Goal: Task Accomplishment & Management: Manage account settings

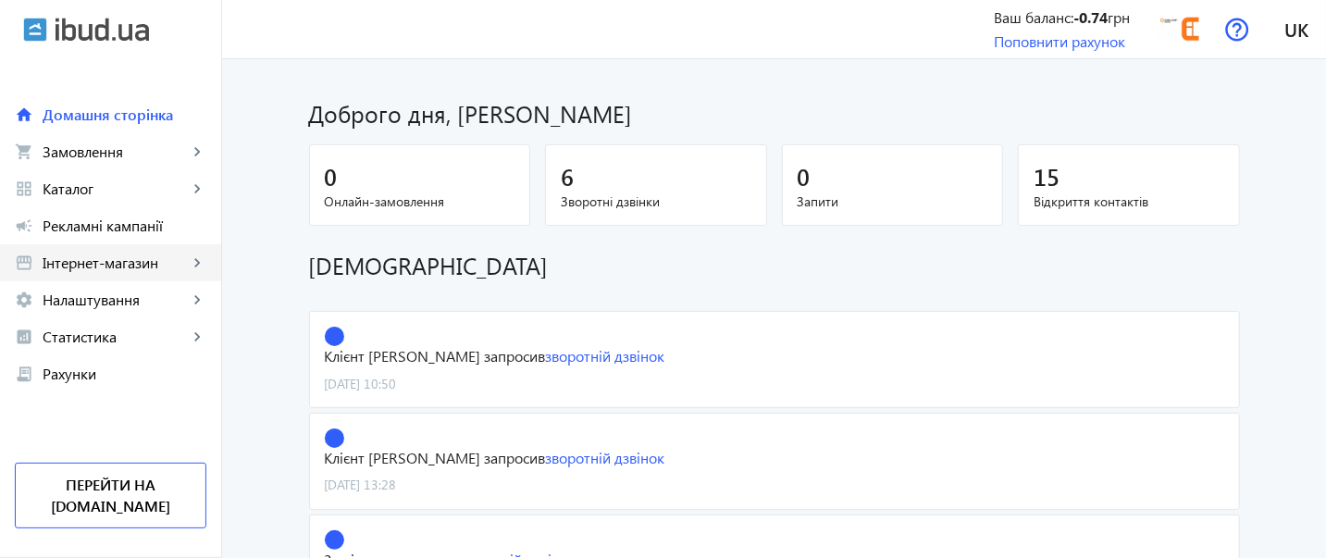
drag, startPoint x: 126, startPoint y: 190, endPoint x: 100, endPoint y: 273, distance: 87.2
click at [126, 191] on span "Каталог" at bounding box center [115, 188] width 145 height 19
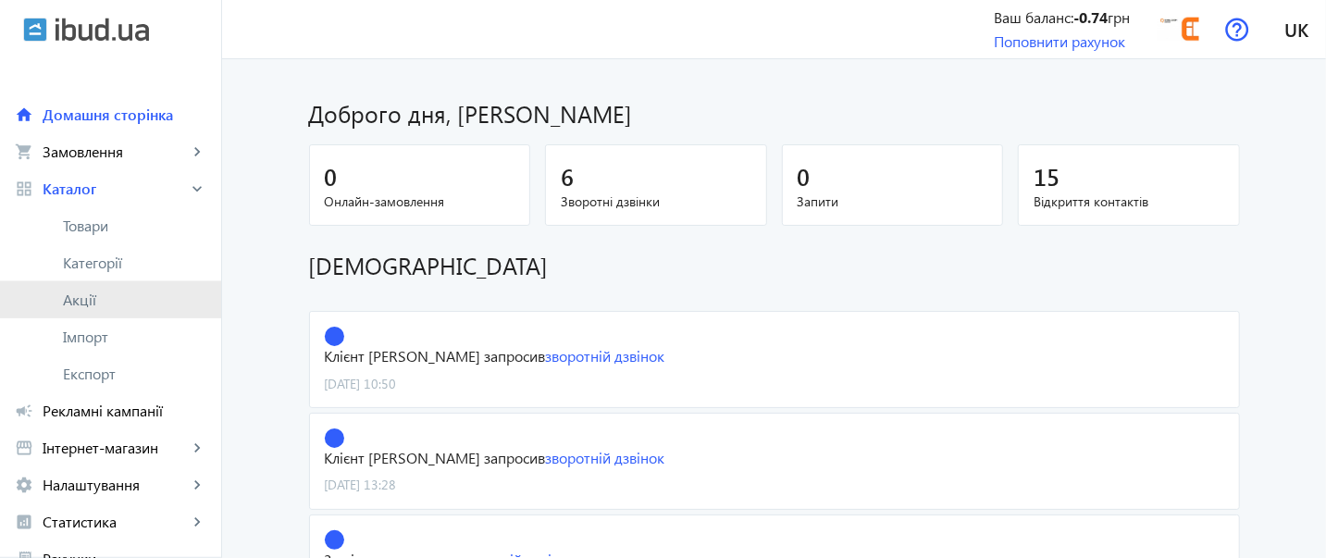
click at [100, 301] on span "Акції" at bounding box center [134, 299] width 143 height 19
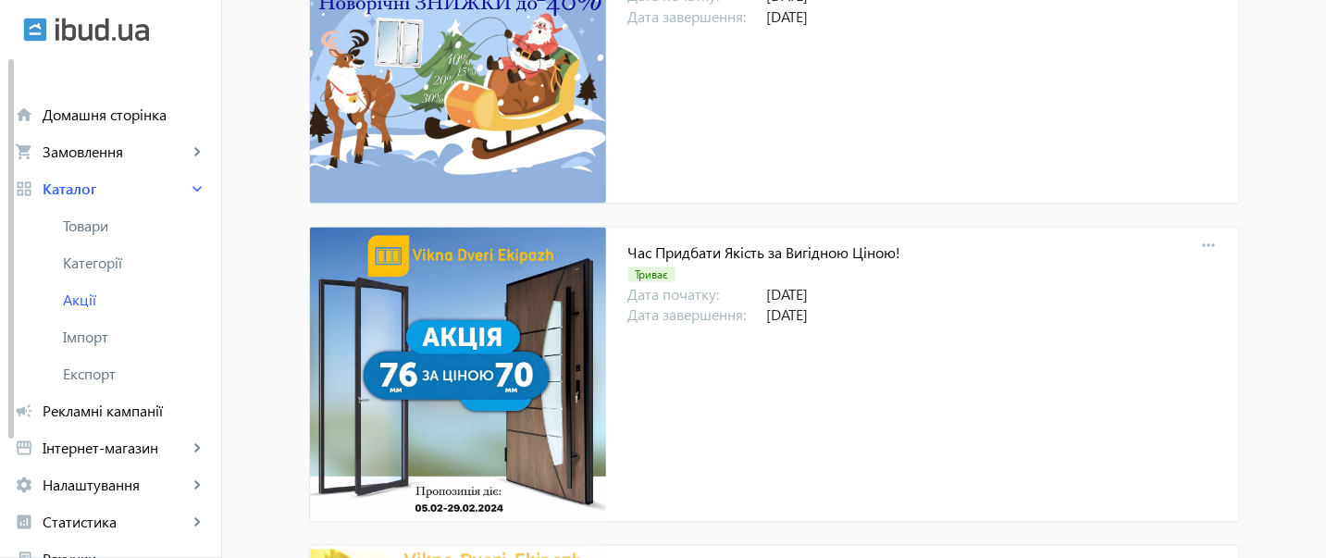
scroll to position [5551, 0]
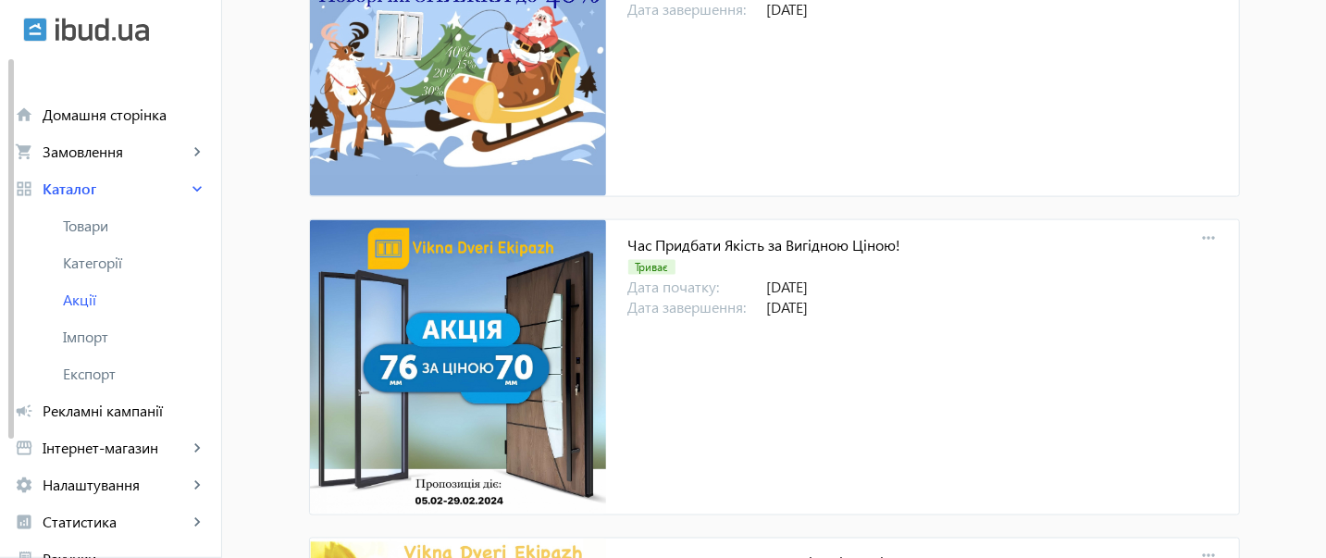
click at [935, 387] on div "Час Придбати Якість за Вигідною Ціною! Триває Дата початку: [DATE] Дата заверше…" at bounding box center [922, 367] width 633 height 294
click at [1202, 229] on mat-icon "more_horiz" at bounding box center [1209, 239] width 26 height 26
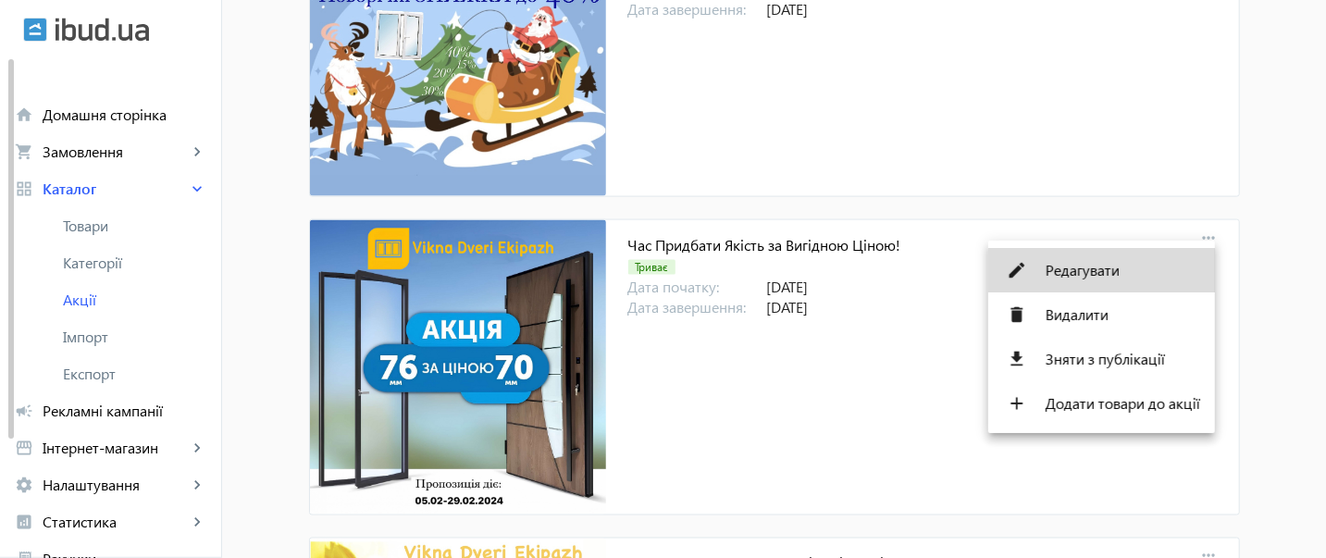
click at [1107, 272] on span "Редагувати" at bounding box center [1122, 270] width 155 height 15
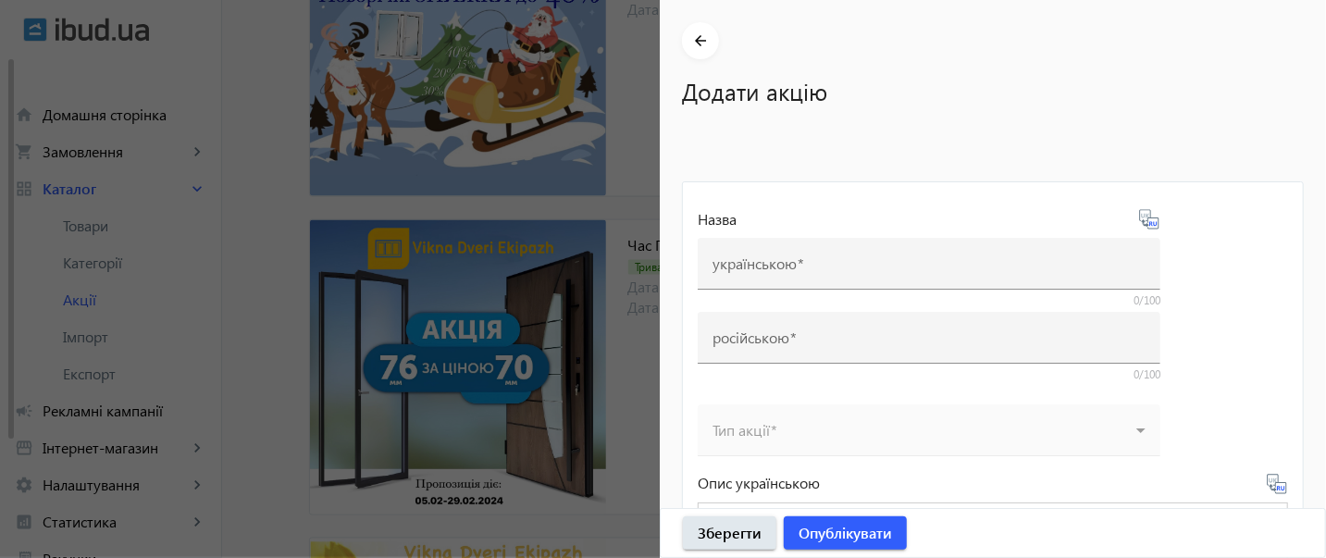
type input "Час Придбати Якість за Вигідною Ціною!"
type input "Время Купить Качество по выгодной цене!"
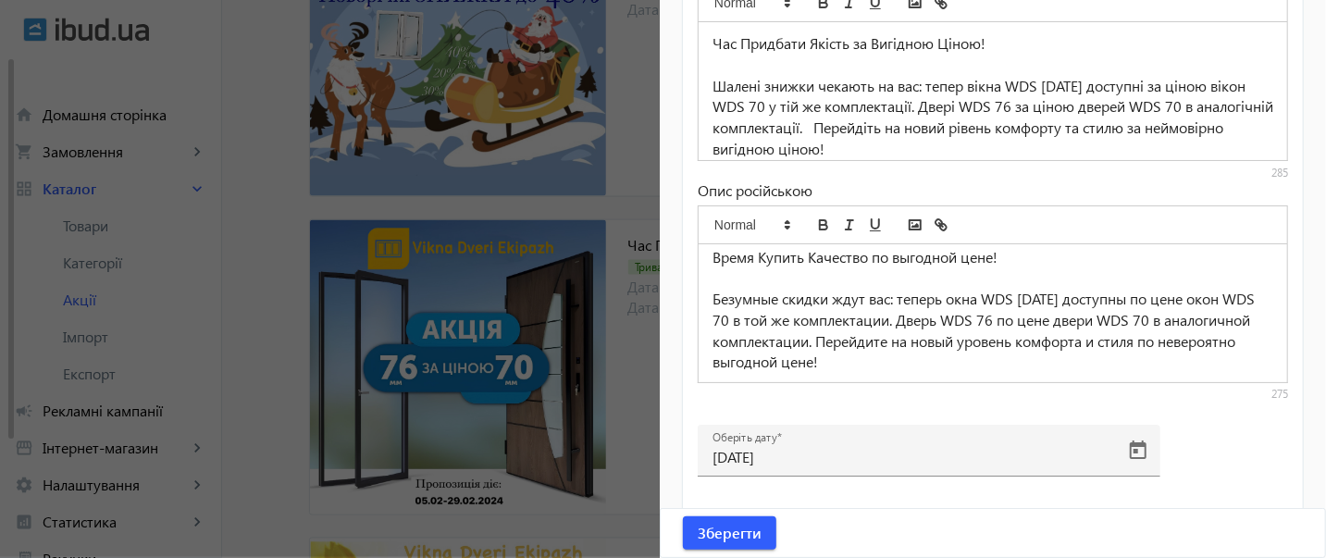
scroll to position [9, 0]
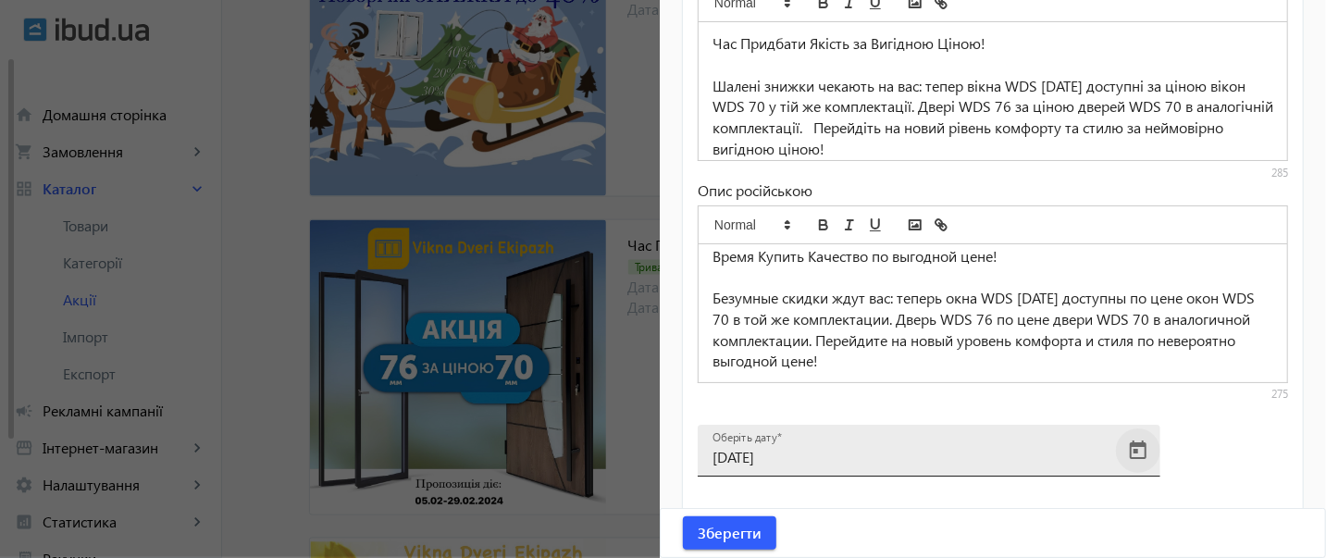
click at [1124, 451] on span "Open calendar" at bounding box center [1138, 450] width 44 height 44
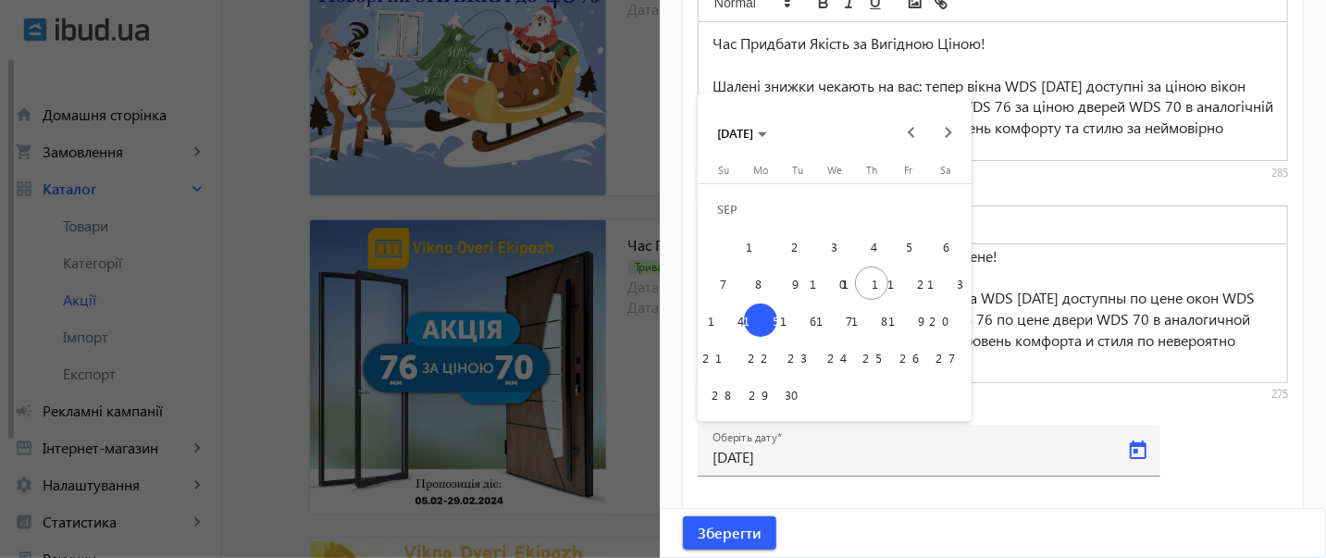
click at [800, 317] on span "16" at bounding box center [797, 319] width 33 height 33
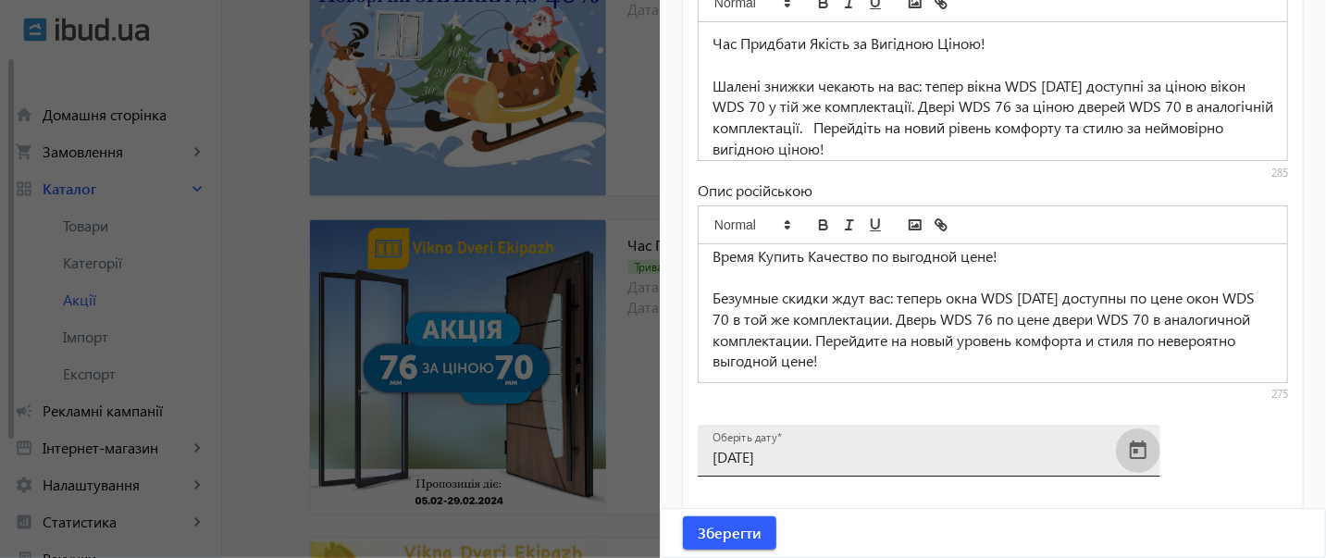
click at [1136, 454] on span "Open calendar" at bounding box center [1138, 450] width 44 height 44
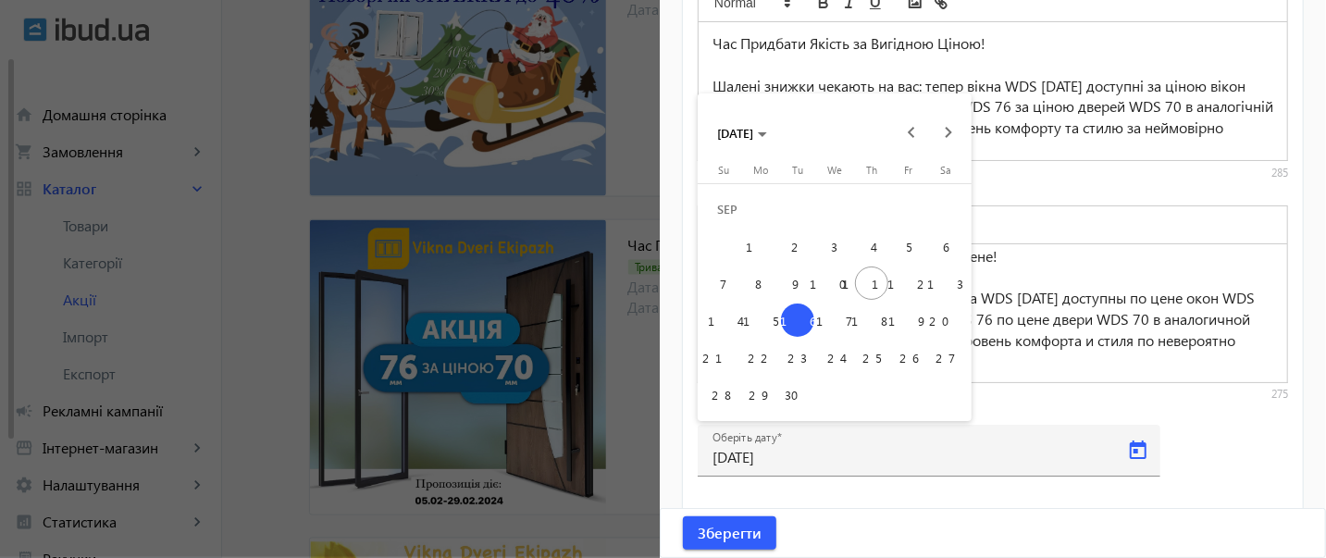
click at [906, 322] on span "19" at bounding box center [908, 319] width 33 height 33
type input "[DATE]"
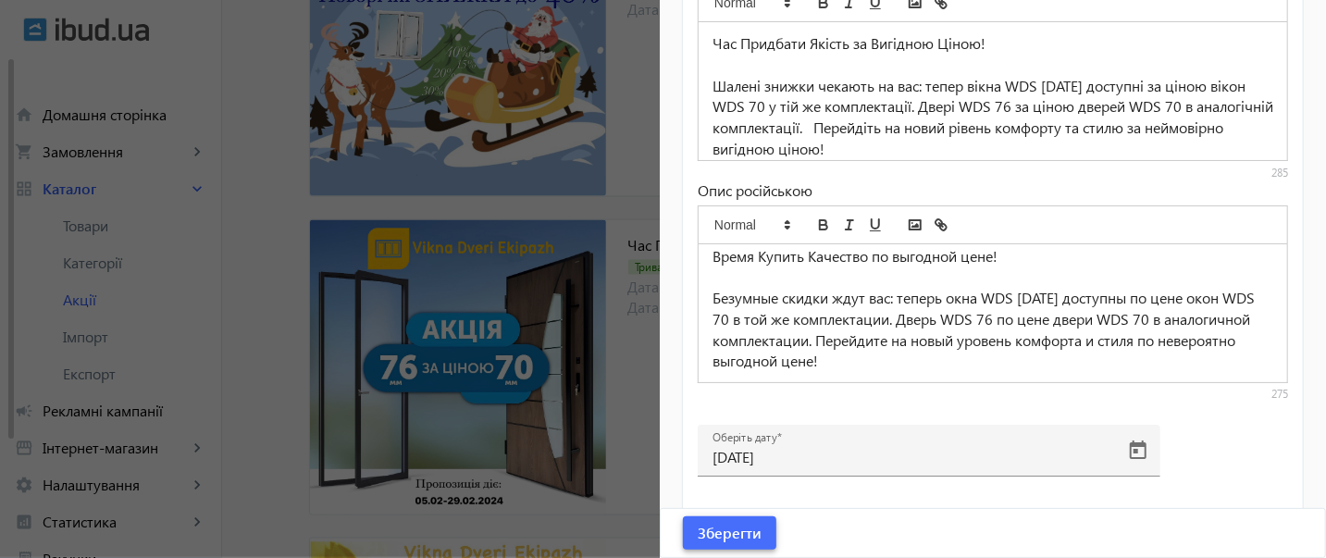
click at [698, 533] on span "Зберегти" at bounding box center [730, 533] width 64 height 20
drag, startPoint x: 722, startPoint y: 540, endPoint x: 705, endPoint y: 528, distance: 20.5
click at [722, 541] on span "Зберегти" at bounding box center [730, 533] width 64 height 20
click at [614, 501] on div at bounding box center [663, 279] width 1326 height 558
